Goal: Task Accomplishment & Management: Manage account settings

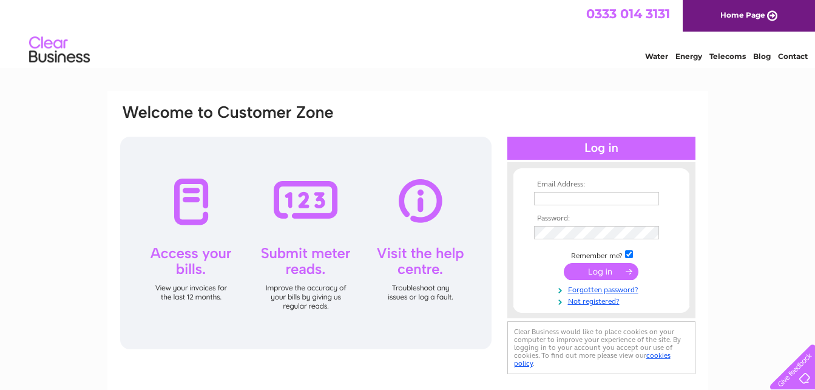
type input "ajupholsteryltd@outlook.com"
click at [604, 265] on input "submit" at bounding box center [601, 271] width 75 height 17
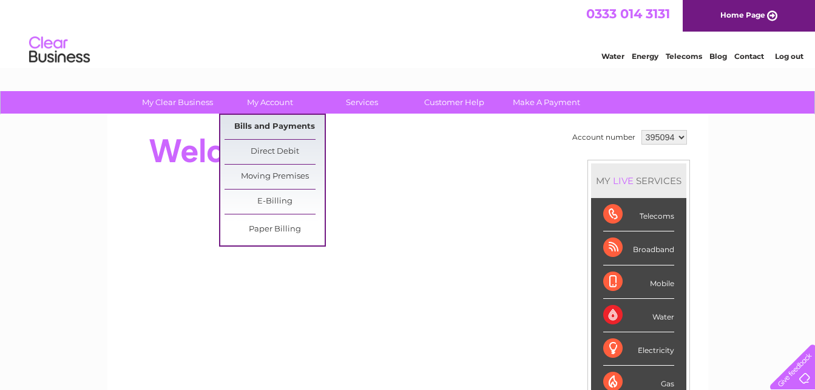
click at [284, 124] on link "Bills and Payments" at bounding box center [275, 127] width 100 height 24
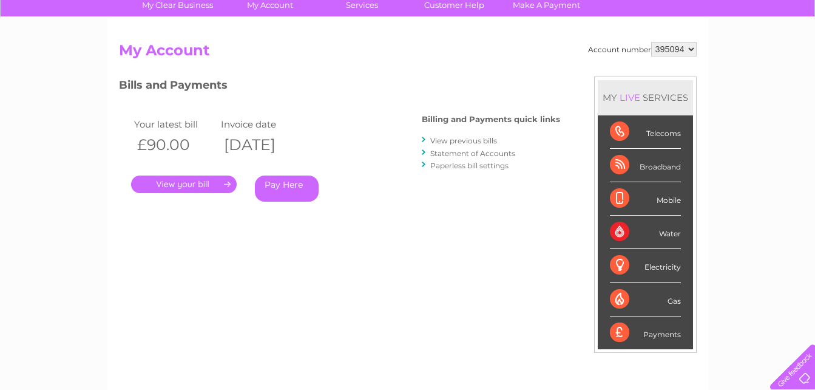
scroll to position [121, 0]
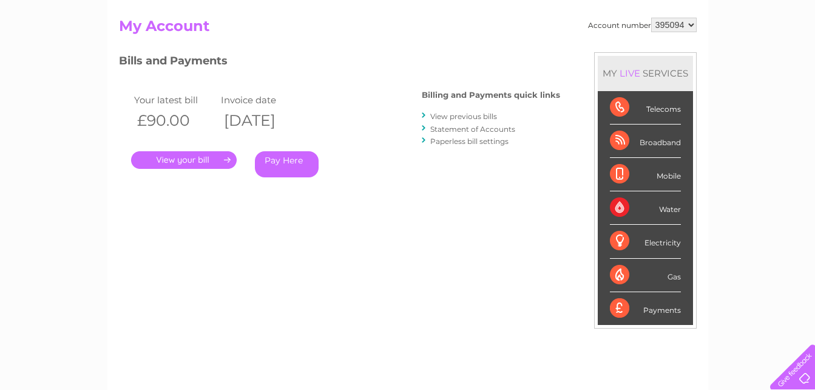
click at [461, 118] on link "View previous bills" at bounding box center [463, 116] width 67 height 9
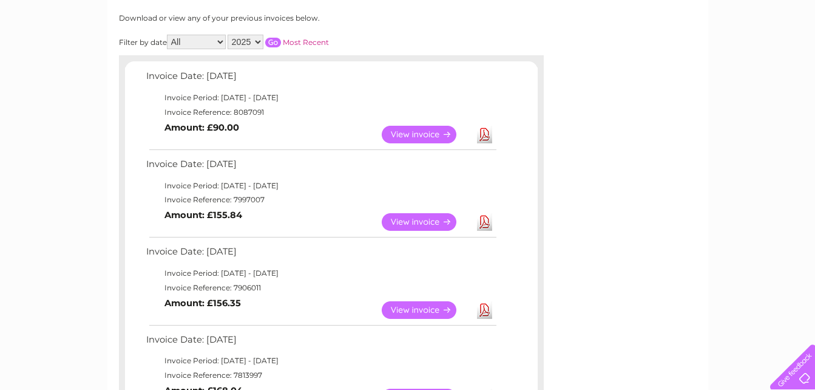
scroll to position [170, 0]
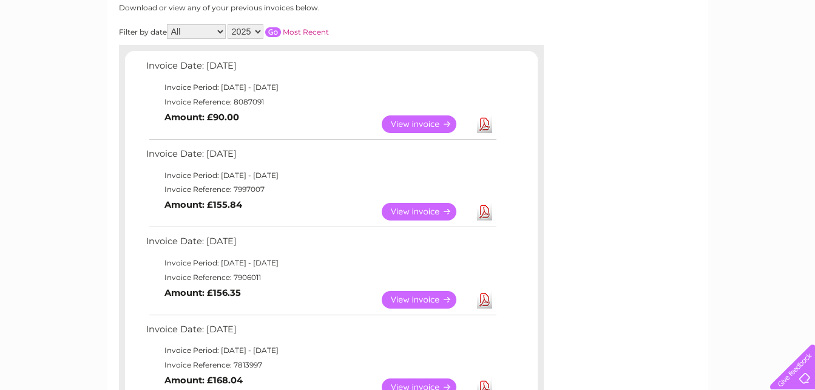
click at [421, 300] on link "View" at bounding box center [426, 300] width 89 height 18
click at [417, 206] on link "View" at bounding box center [426, 212] width 89 height 18
click at [404, 123] on link "View" at bounding box center [426, 124] width 89 height 18
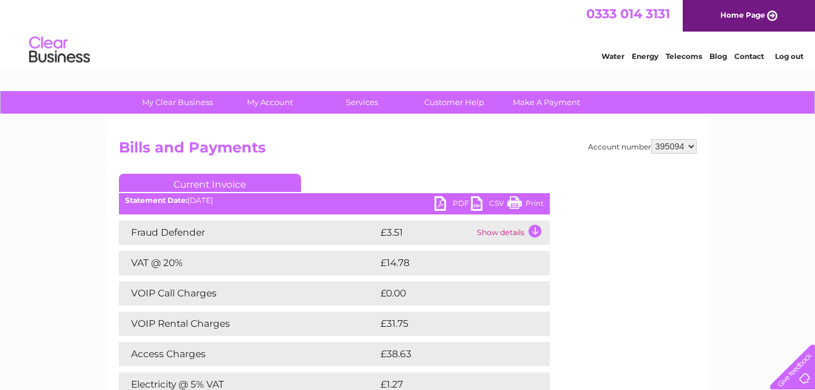
click at [783, 52] on link "Log out" at bounding box center [789, 56] width 29 height 9
